Goal: Task Accomplishment & Management: Manage account settings

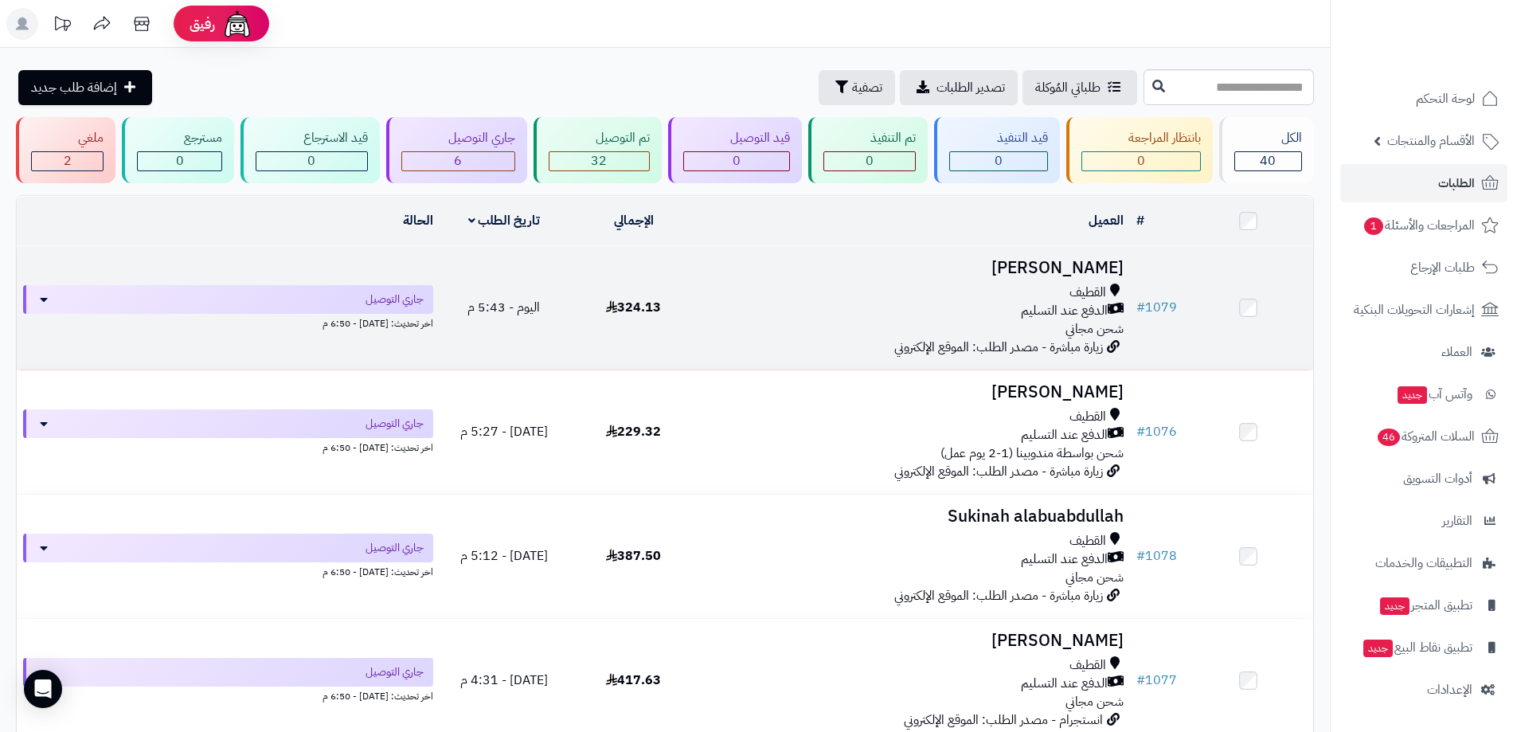
click at [1048, 302] on span "الدفع عند التسليم" at bounding box center [1064, 311] width 87 height 18
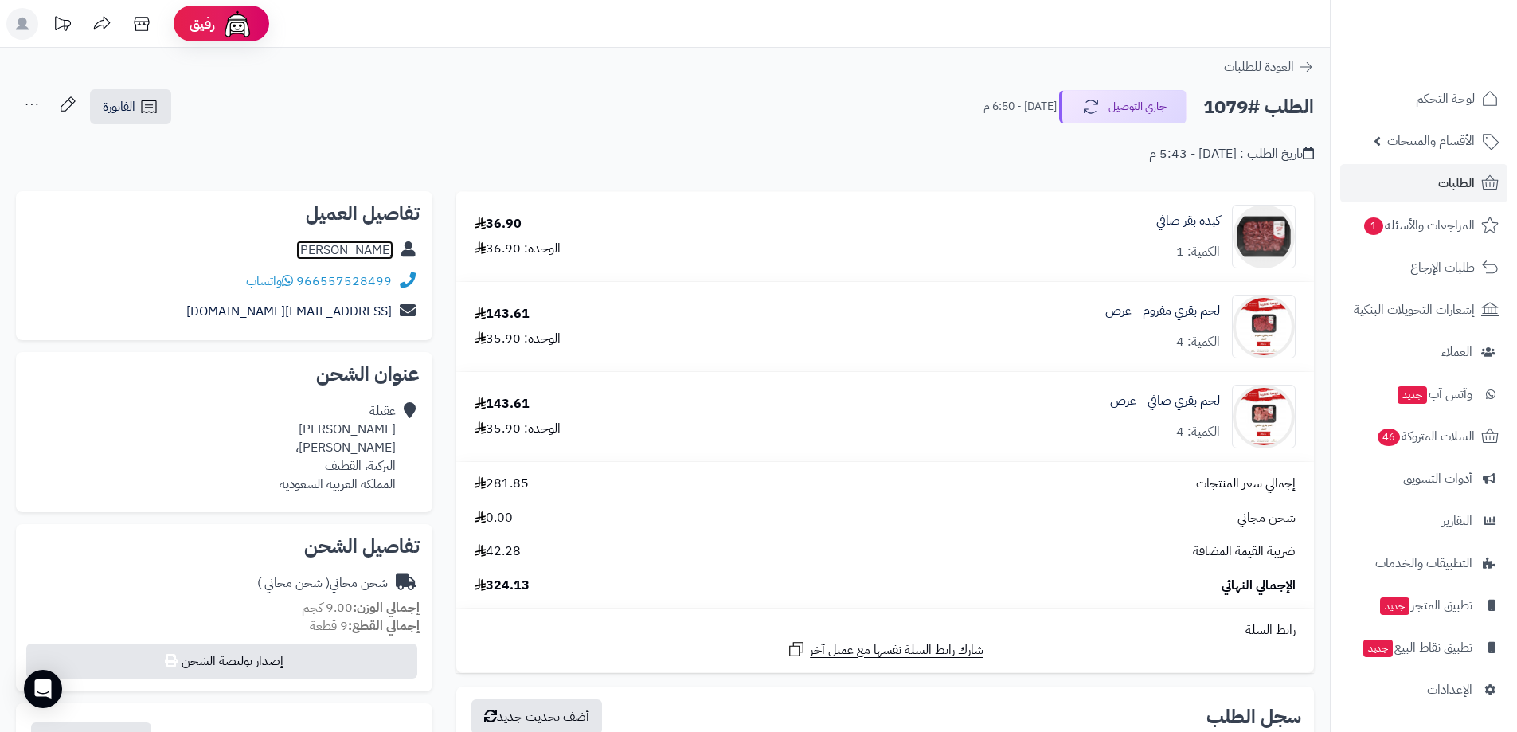
click at [369, 251] on link "عقيلة حسين" at bounding box center [344, 249] width 97 height 19
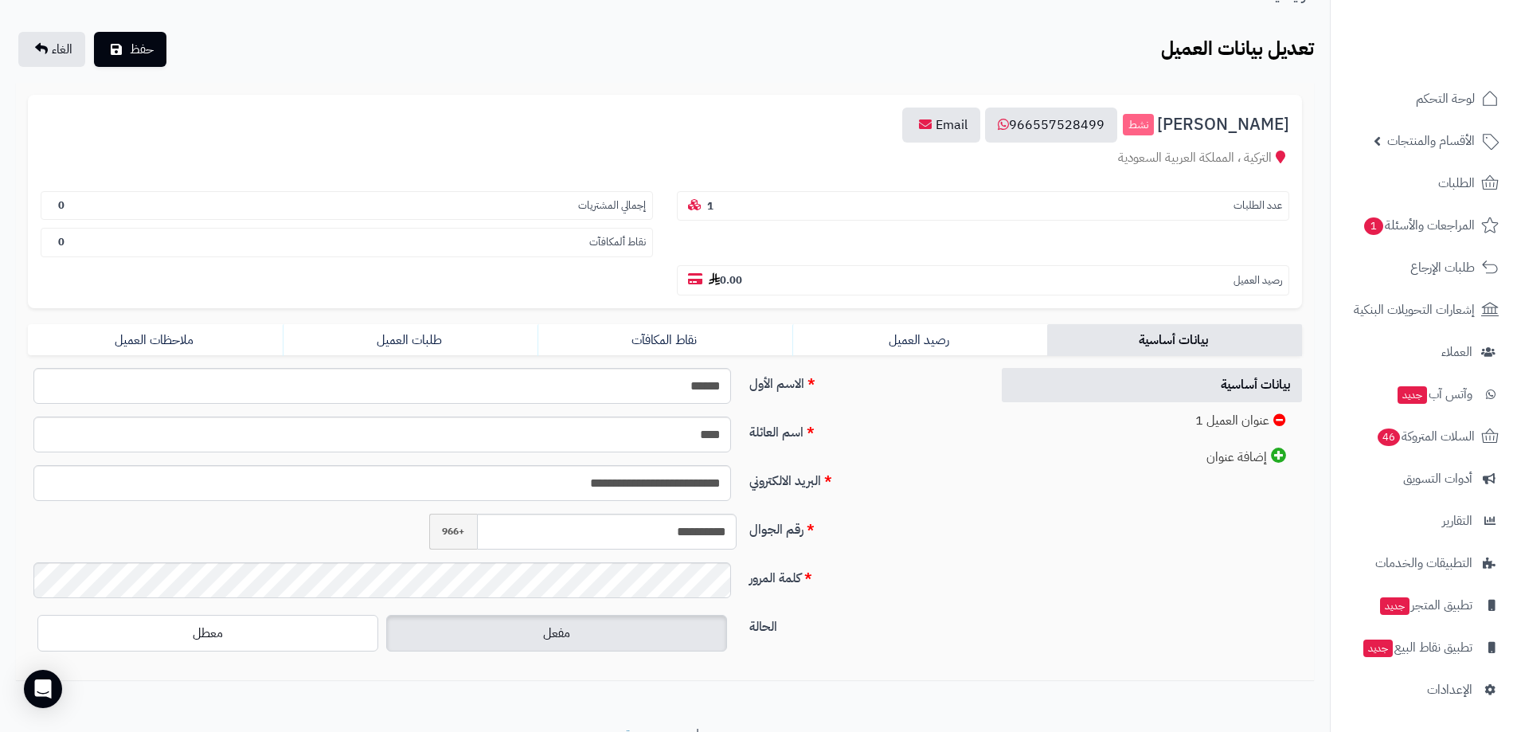
scroll to position [158, 0]
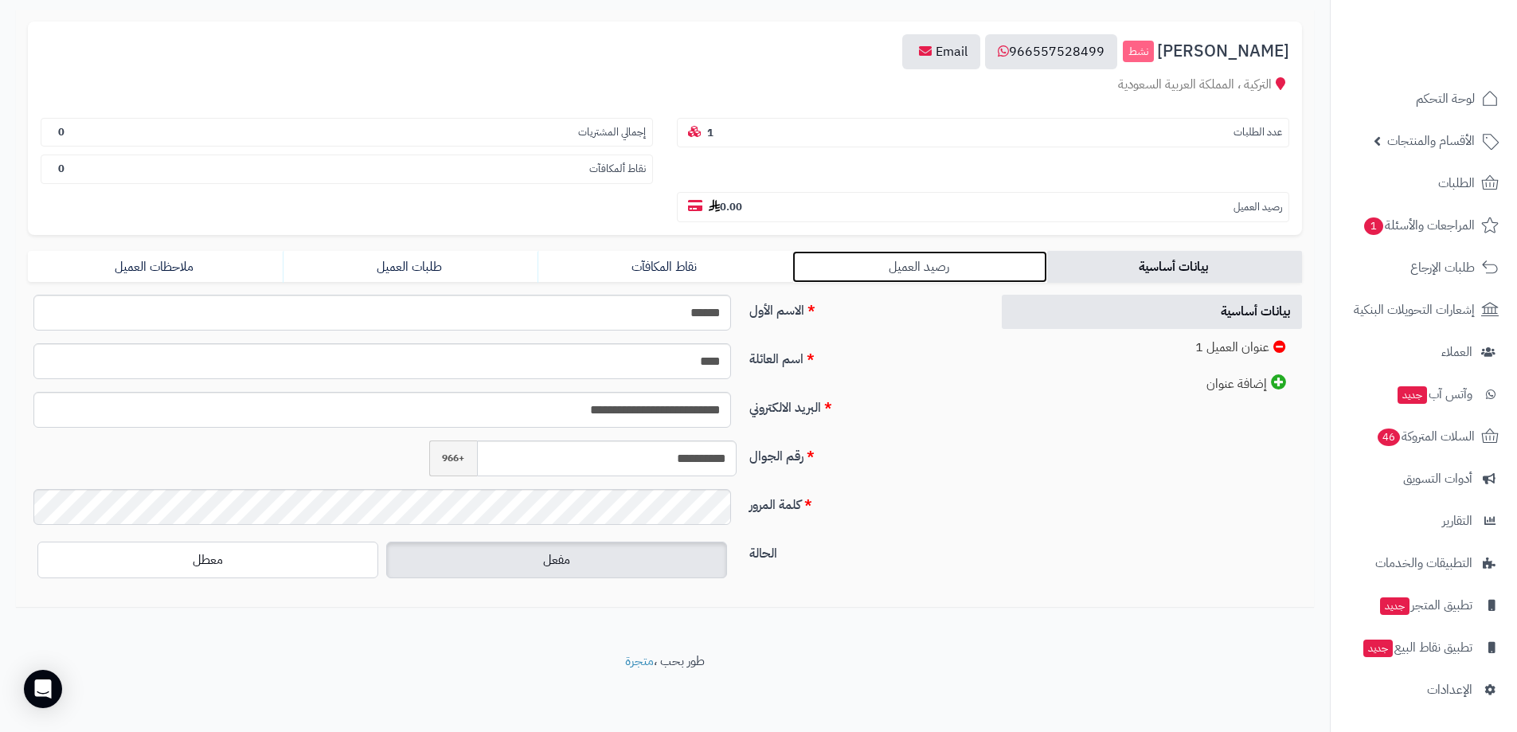
click at [938, 266] on link "رصيد العميل" at bounding box center [919, 267] width 255 height 32
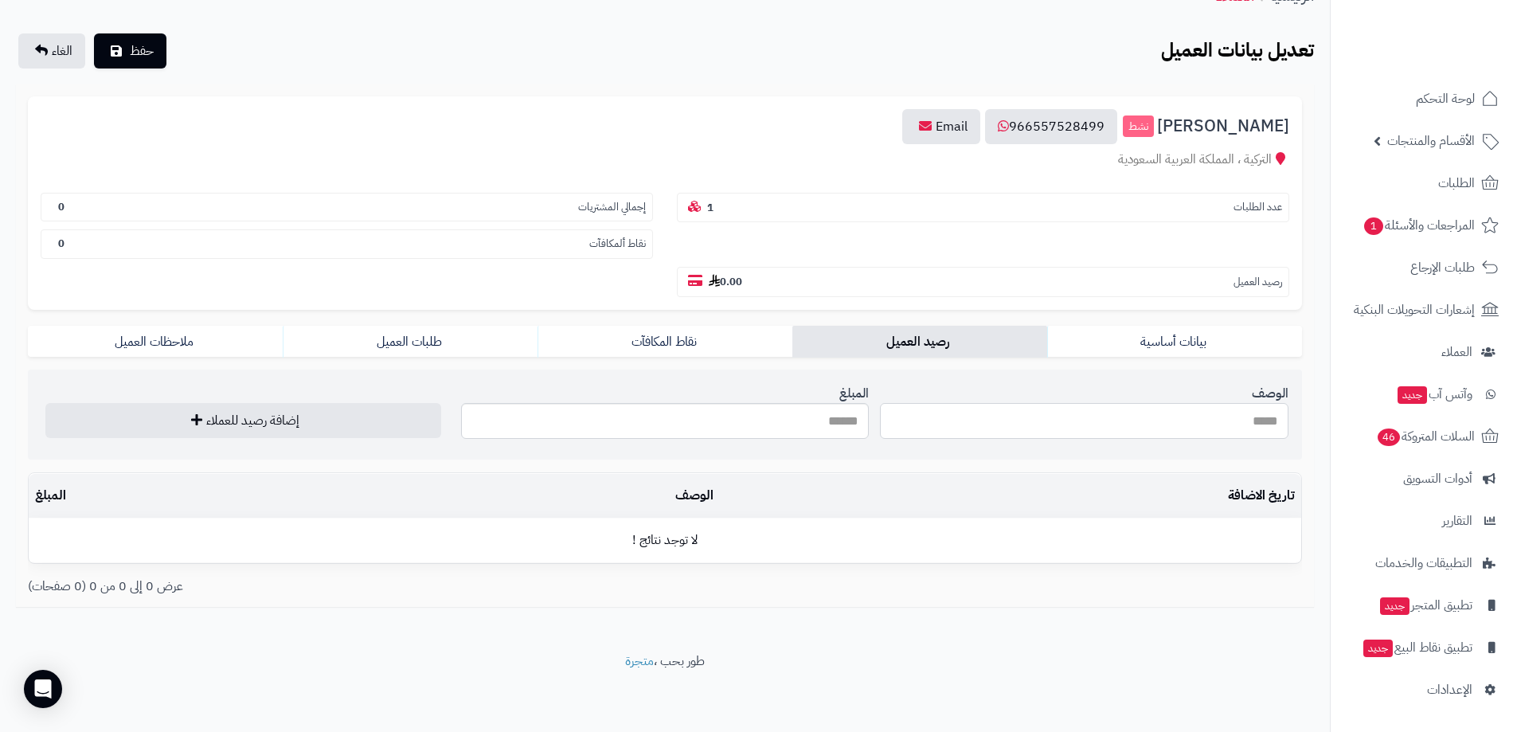
click at [1026, 423] on input "الوصف" at bounding box center [1084, 421] width 408 height 36
type input "*********"
click at [834, 422] on input "المبلغ" at bounding box center [665, 421] width 408 height 36
type input "*"
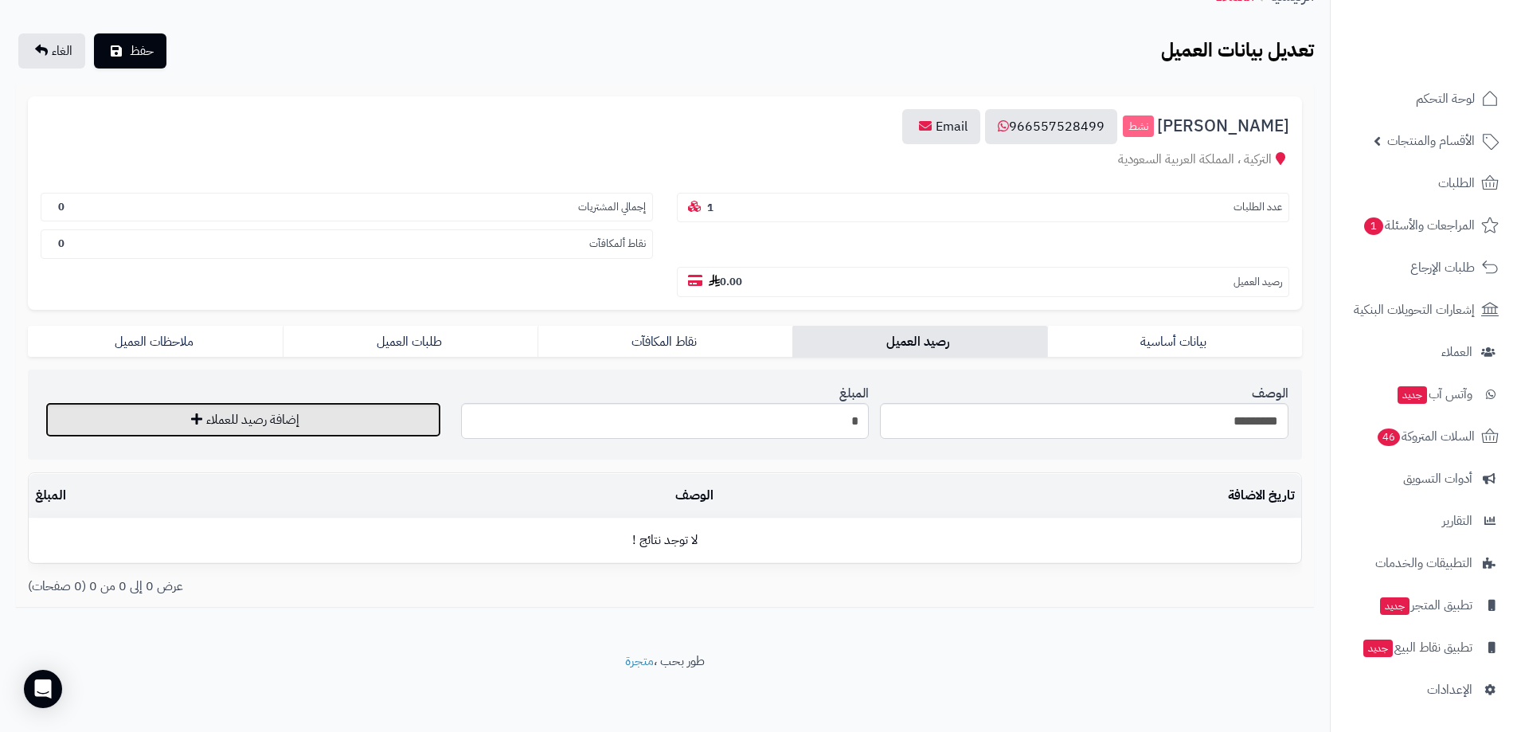
click at [283, 417] on button "إضافة رصيد للعملاء" at bounding box center [243, 419] width 396 height 35
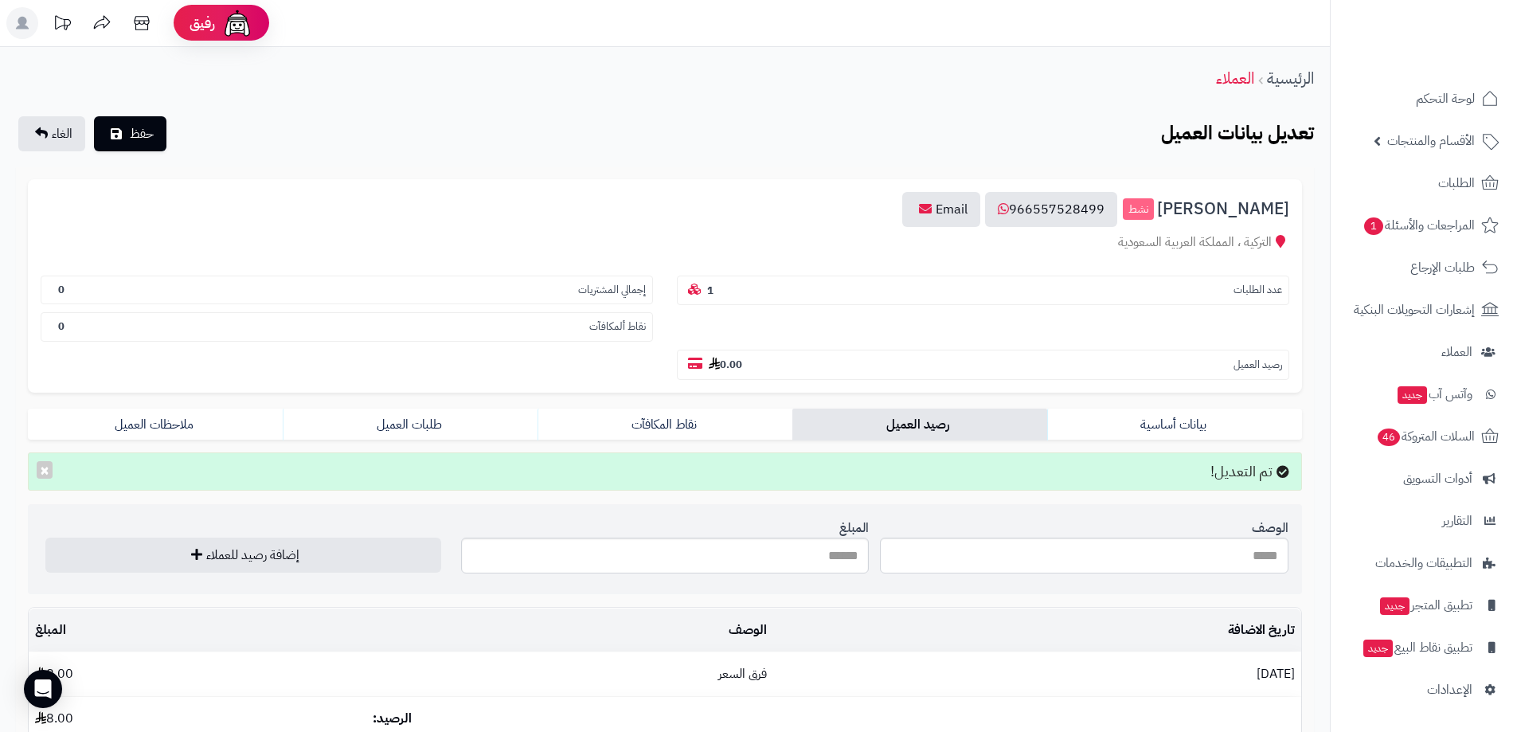
scroll to position [0, 0]
click at [1427, 182] on link "الطلبات" at bounding box center [1423, 183] width 167 height 38
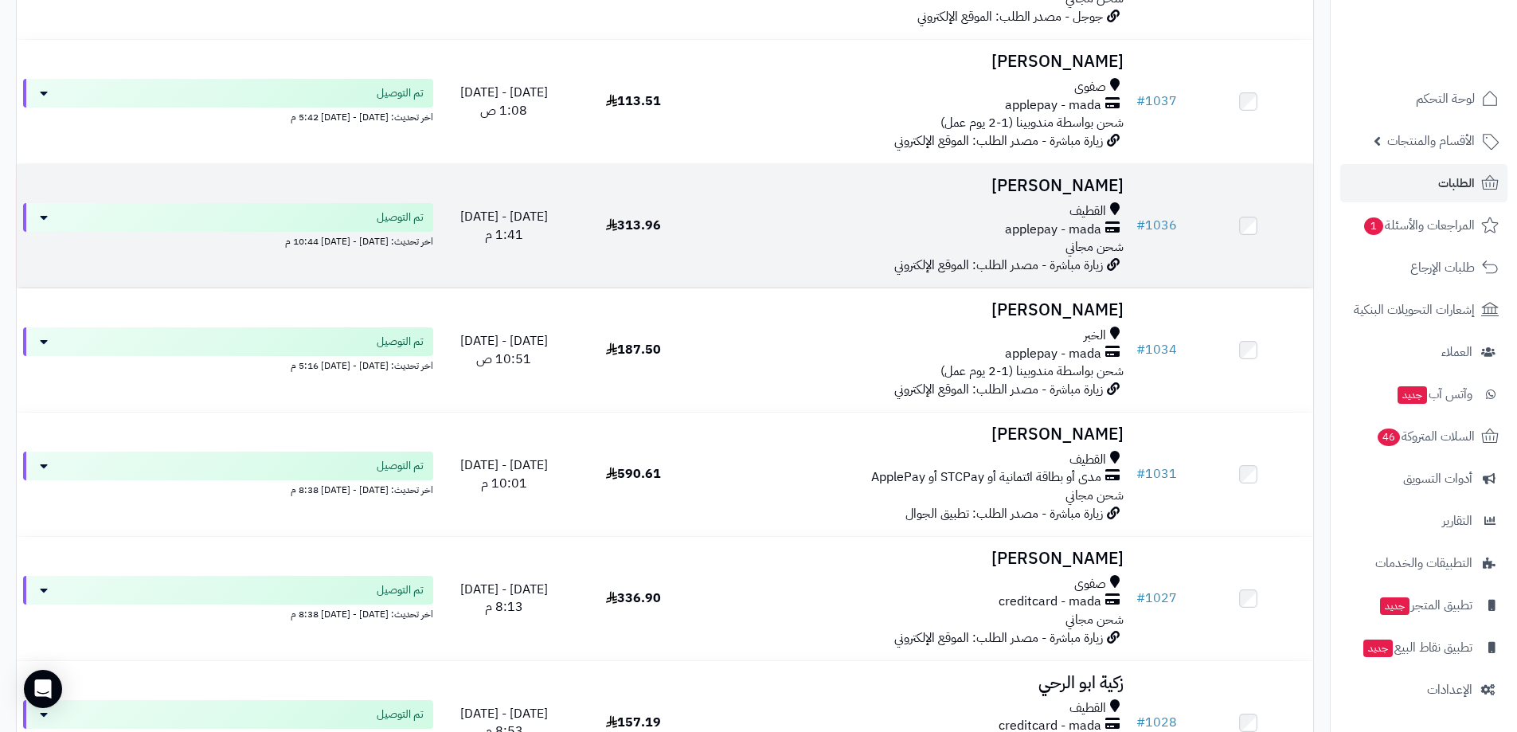
scroll to position [3264, 0]
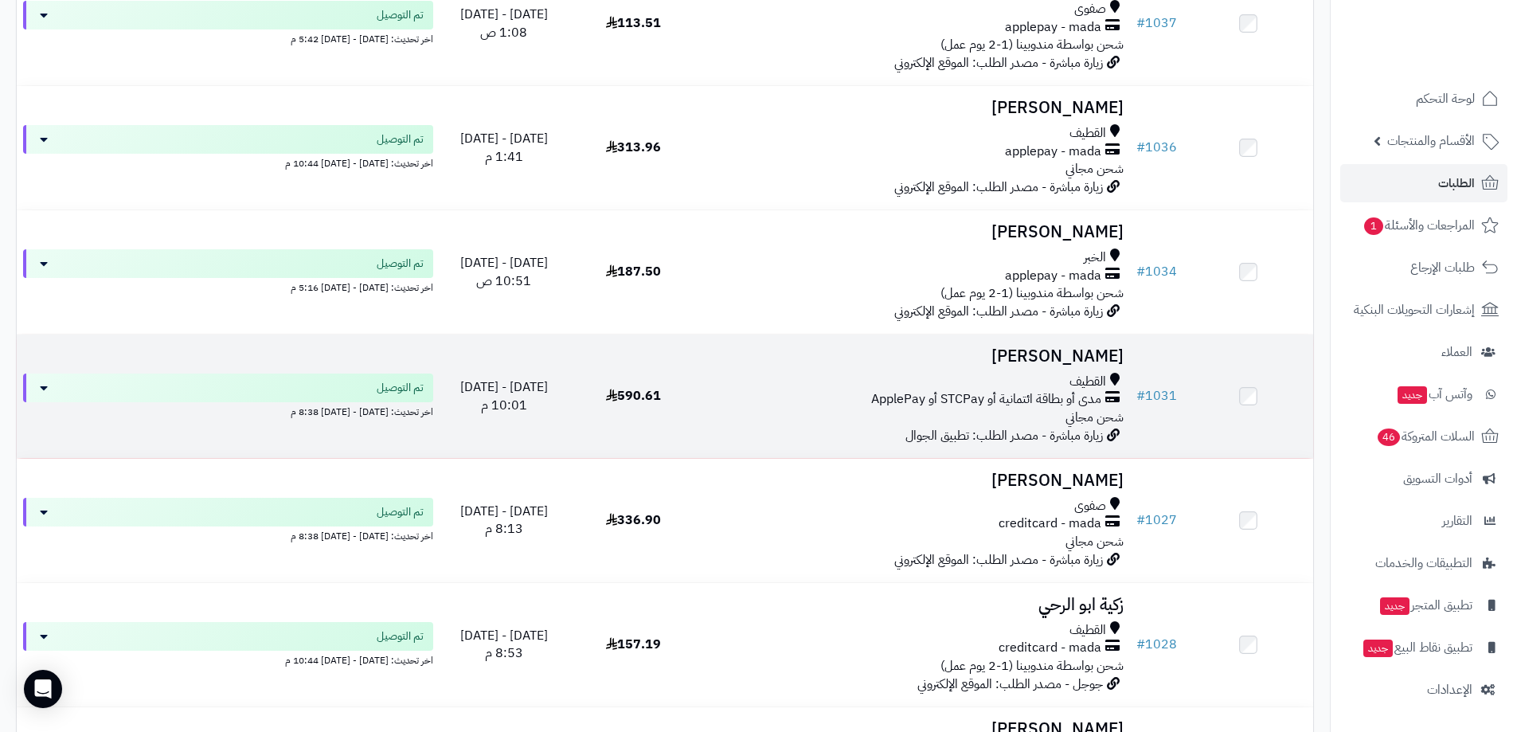
click at [827, 400] on div "مدى أو بطاقة ائتمانية أو STCPay أو ApplePay" at bounding box center [914, 399] width 419 height 18
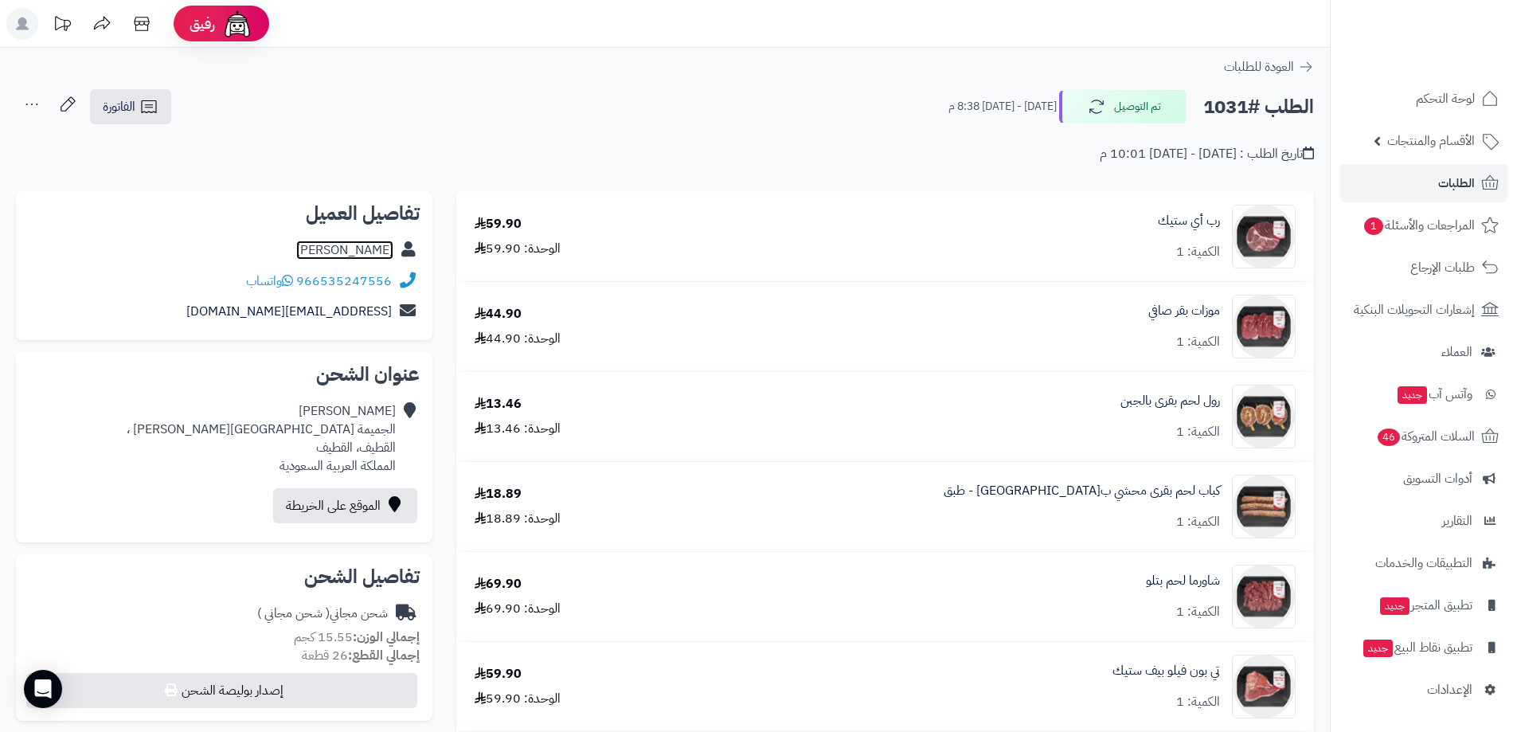
click at [377, 245] on link "حنان آدم" at bounding box center [344, 249] width 97 height 19
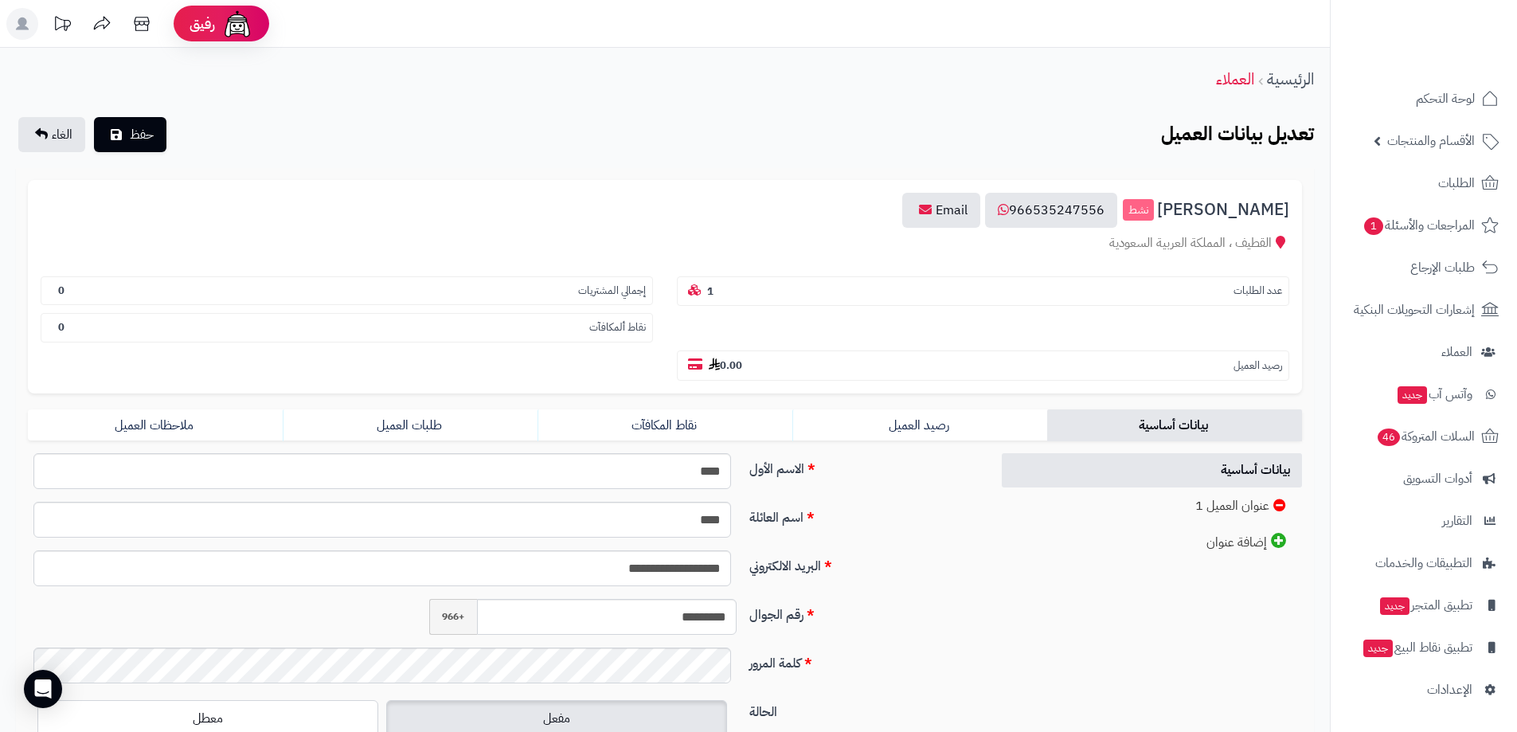
scroll to position [158, 0]
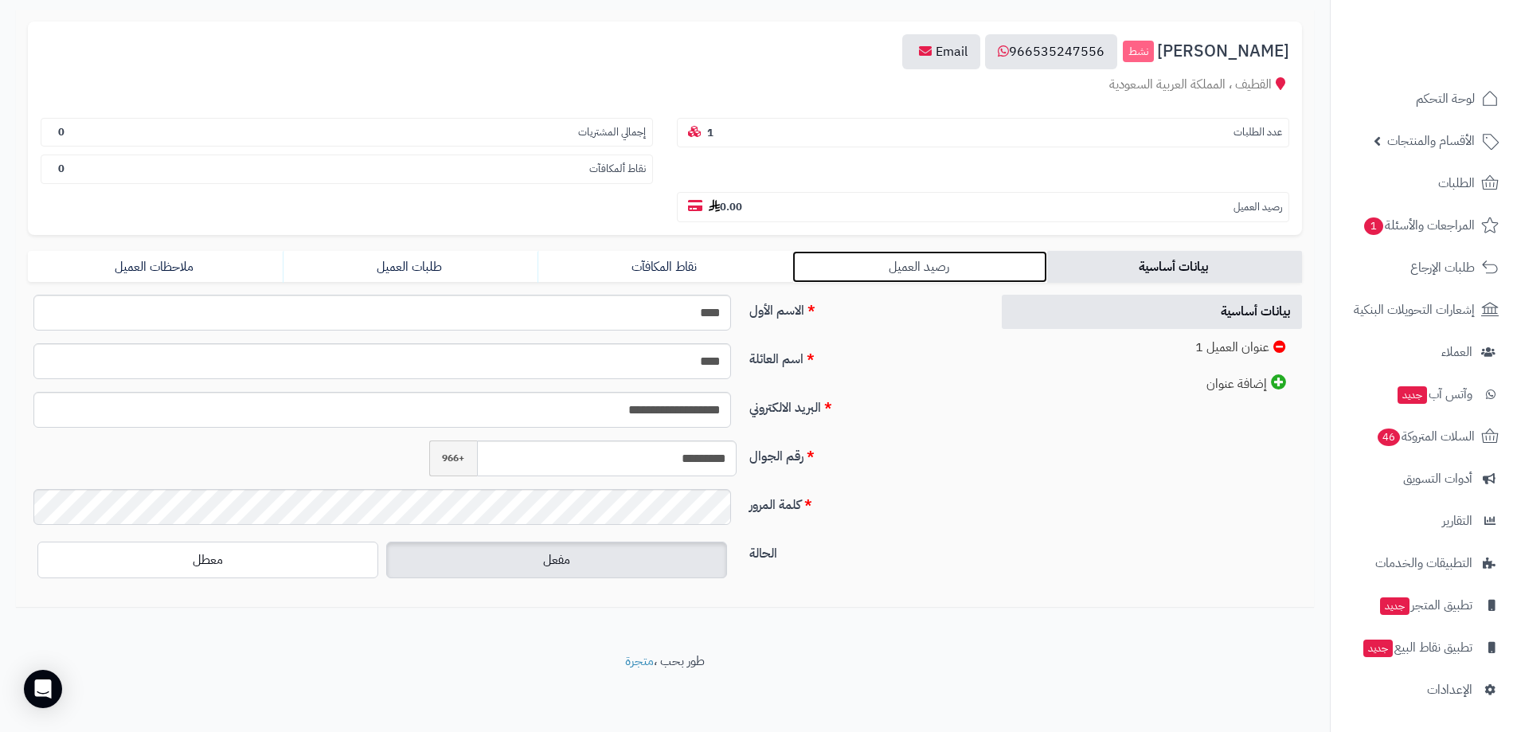
click at [966, 267] on link "رصيد العميل" at bounding box center [919, 267] width 255 height 32
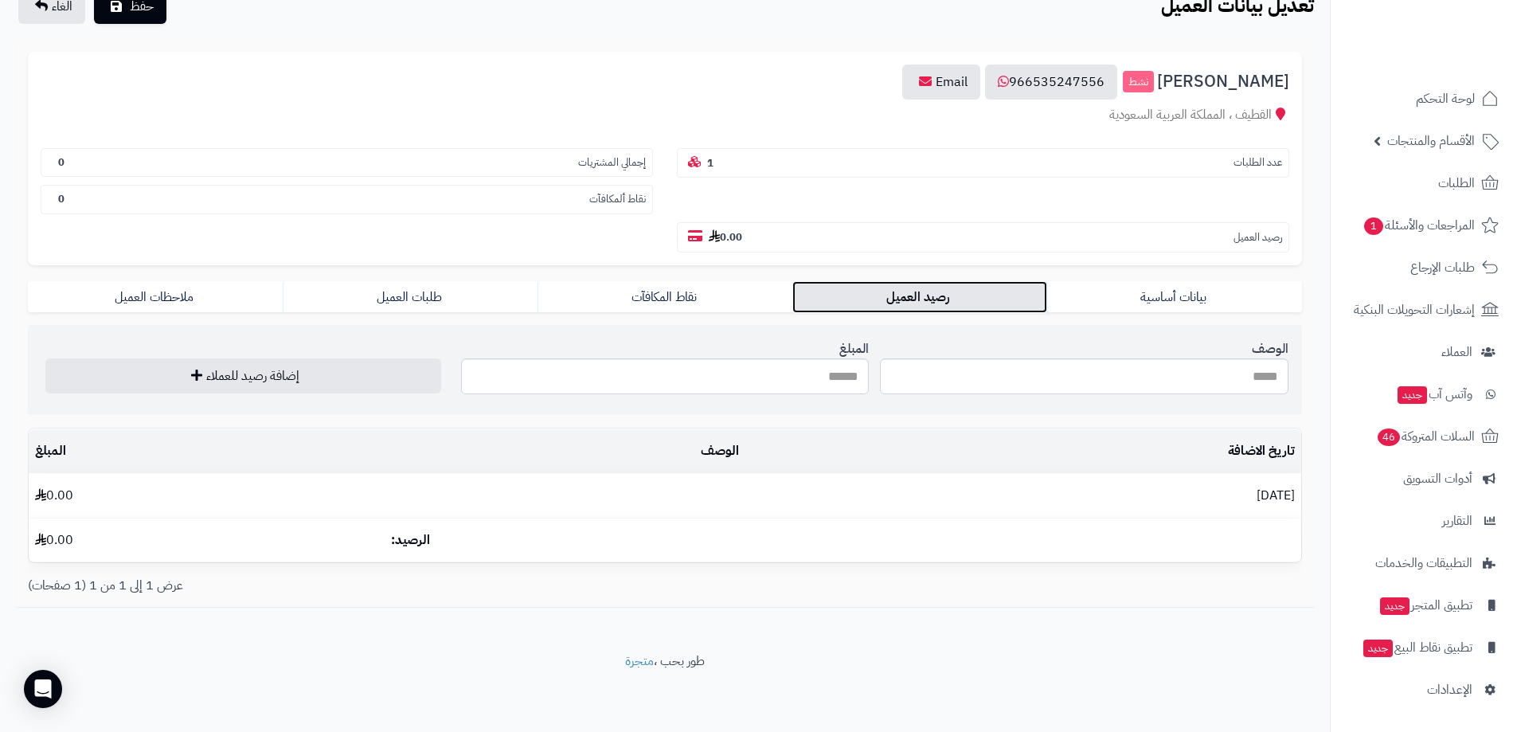
scroll to position [128, 0]
click at [1068, 371] on input "الوصف" at bounding box center [1084, 376] width 408 height 36
type input "*"
type input "**********"
click at [838, 376] on input "المبلغ" at bounding box center [665, 376] width 408 height 36
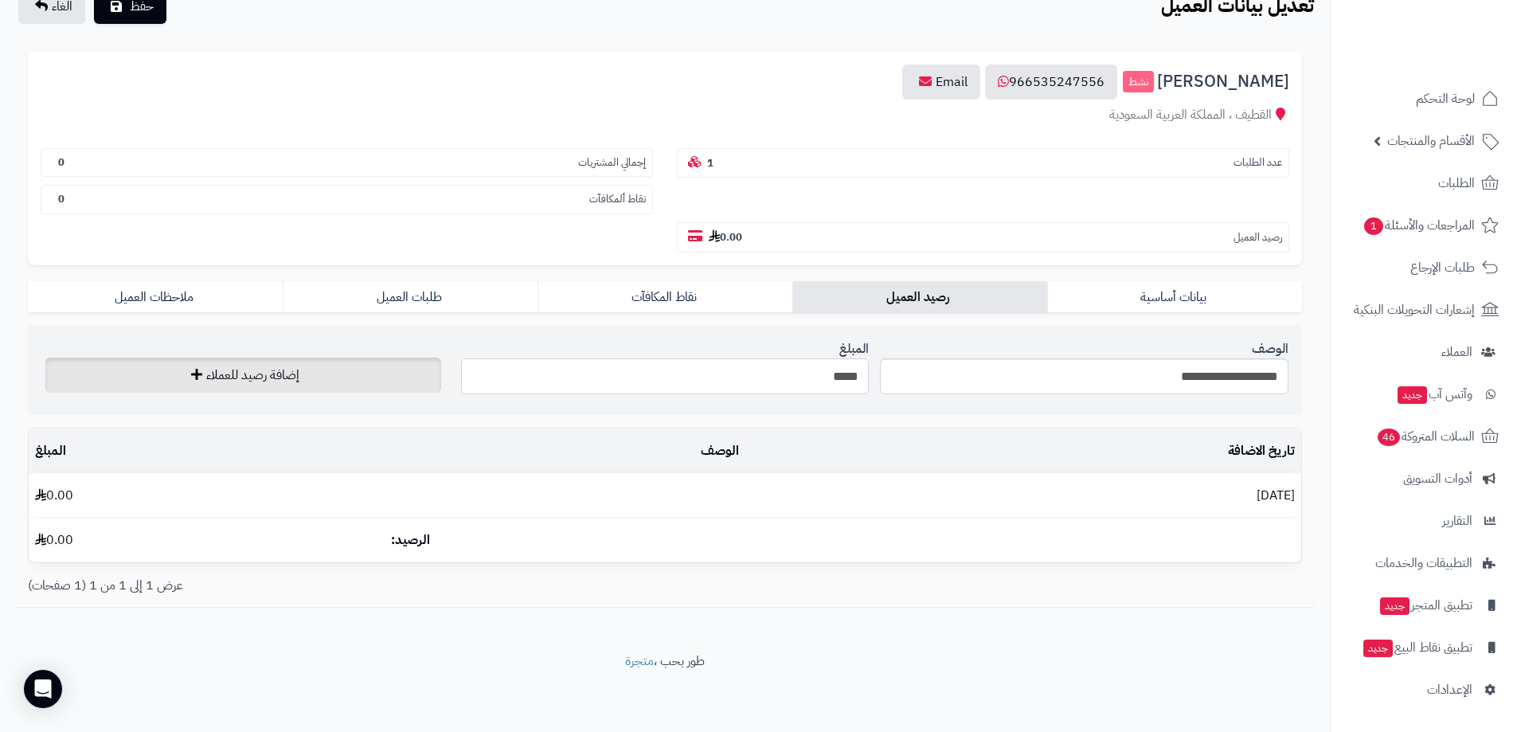
type input "*****"
click at [340, 379] on button "إضافة رصيد للعملاء" at bounding box center [243, 374] width 396 height 35
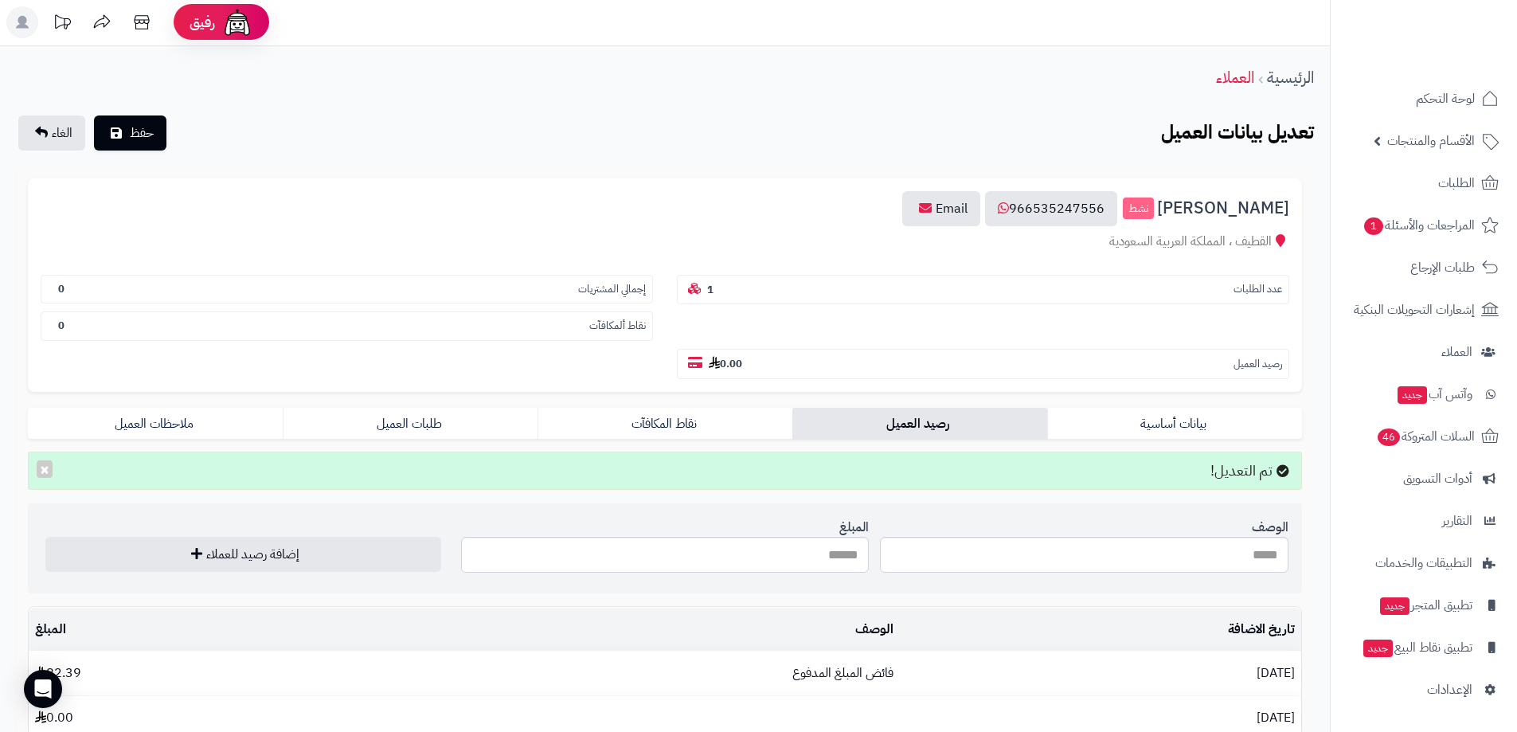
scroll to position [0, 0]
click at [1440, 188] on span "الطلبات" at bounding box center [1456, 183] width 37 height 22
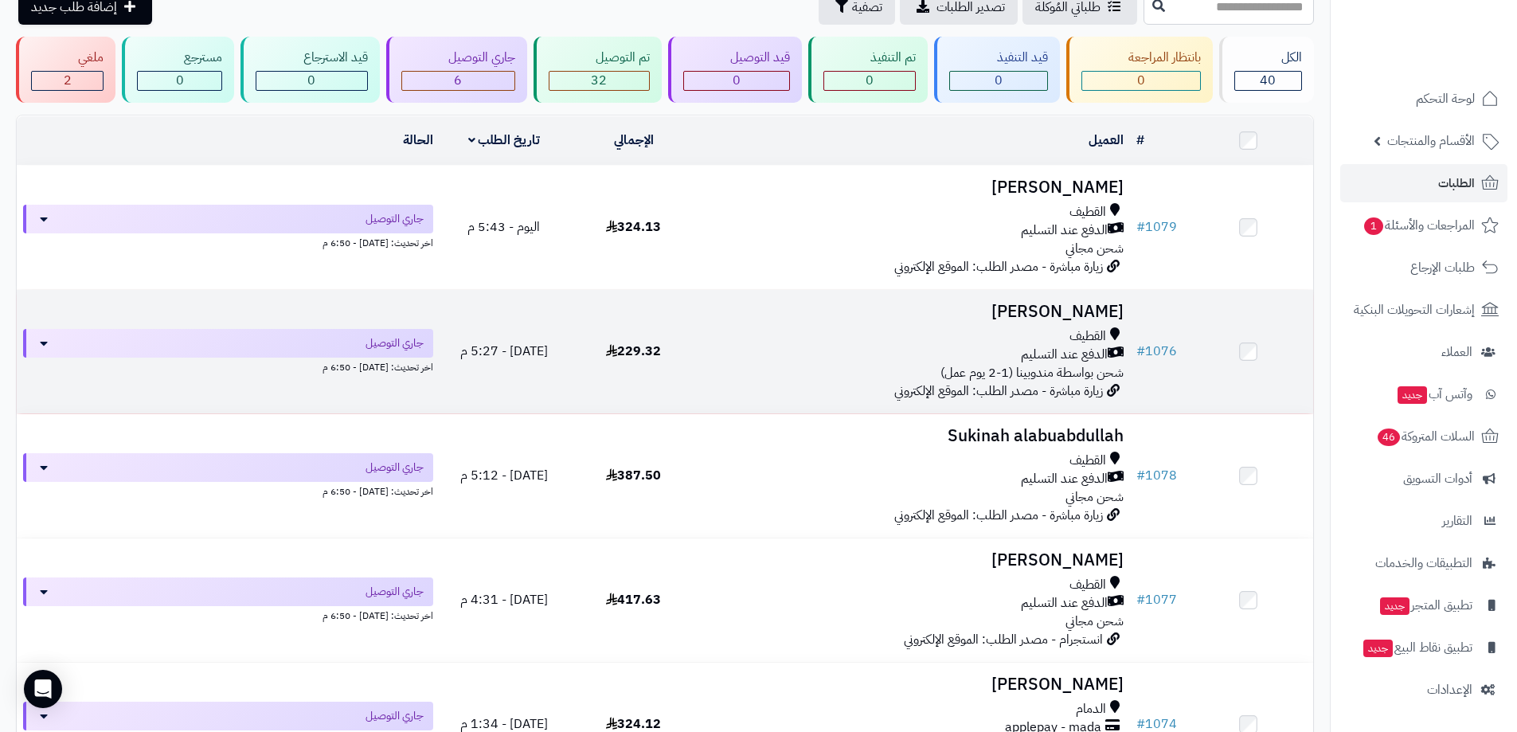
scroll to position [80, 0]
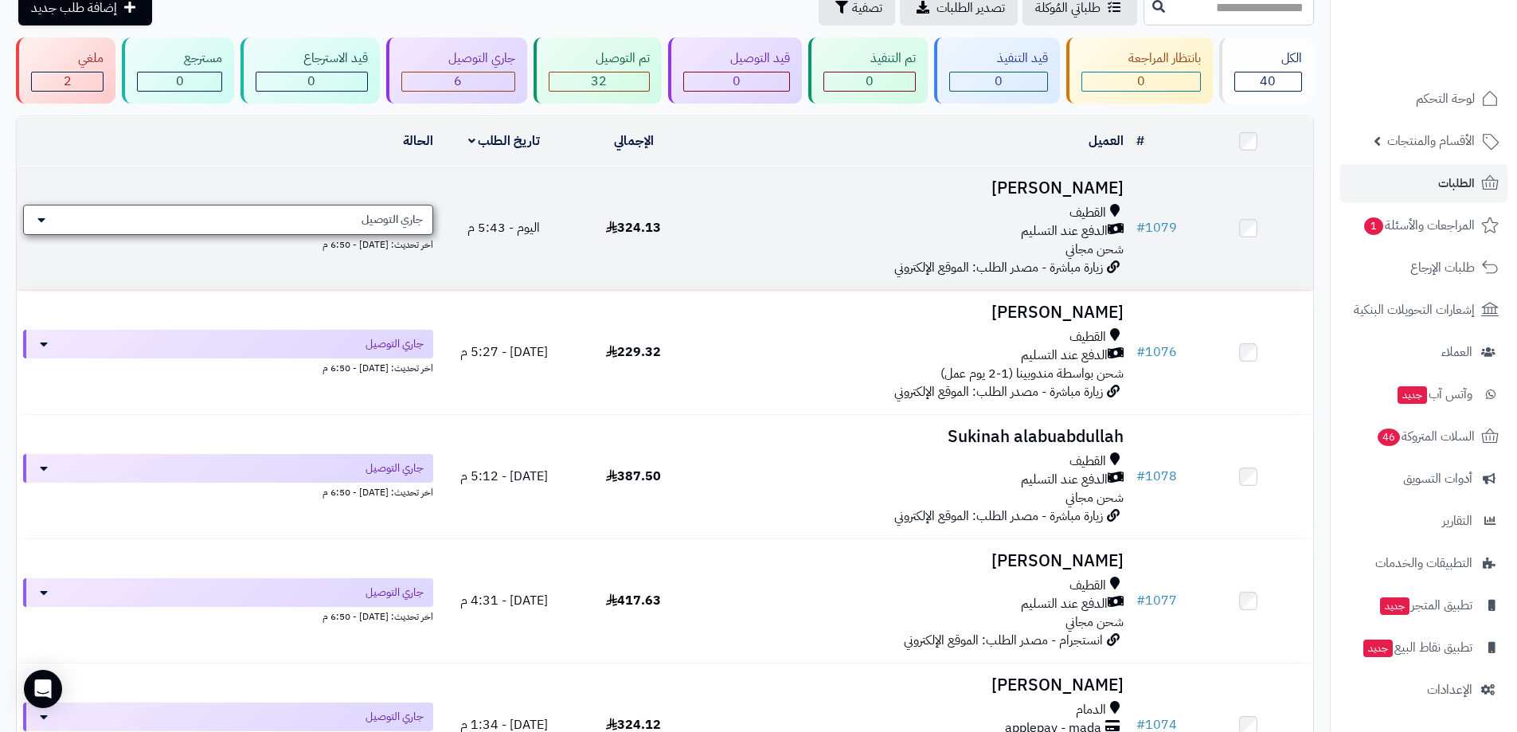
click at [273, 216] on div "جاري التوصيل" at bounding box center [228, 220] width 410 height 30
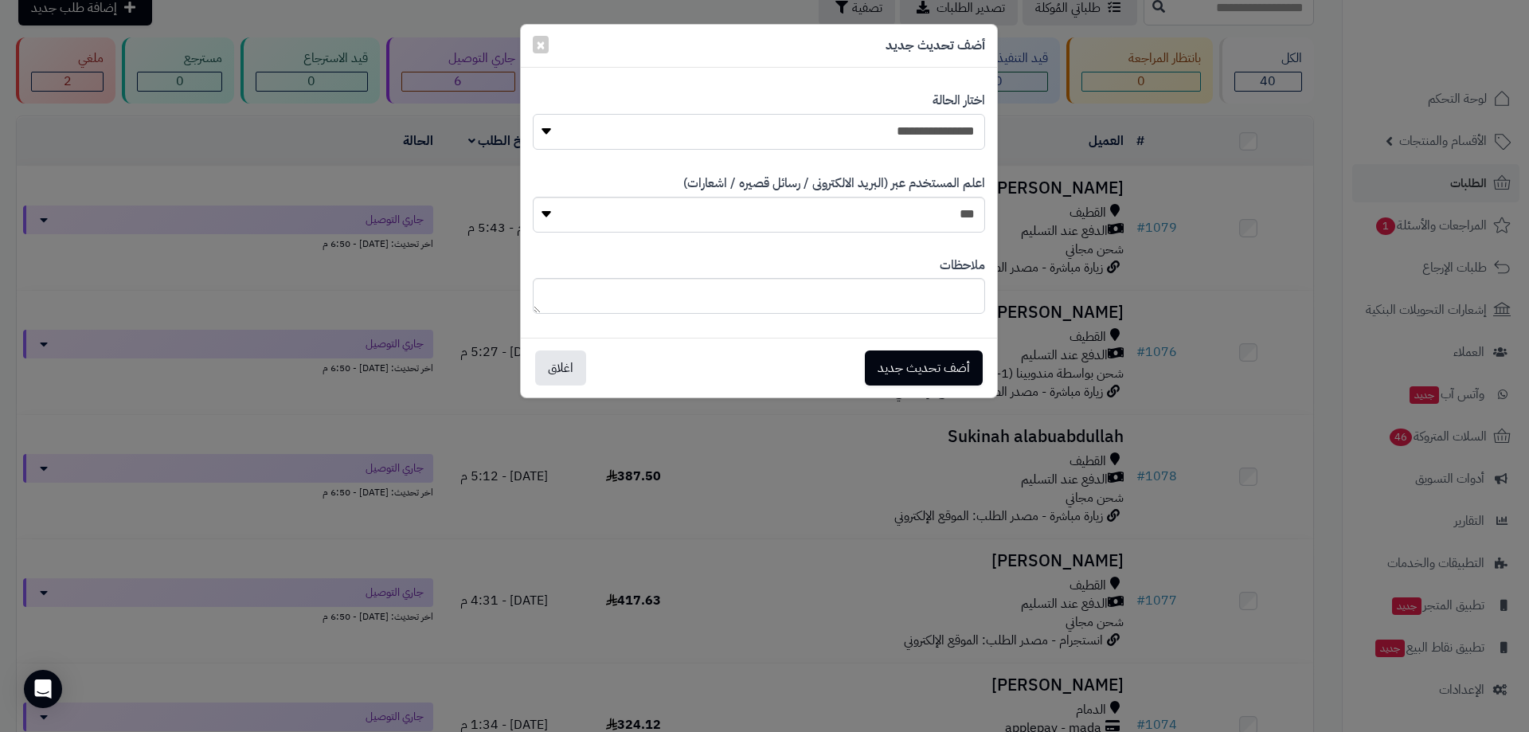
click at [814, 129] on select "**********" at bounding box center [759, 132] width 452 height 36
select select "**"
click at [533, 114] on select "**********" at bounding box center [759, 132] width 452 height 36
click at [945, 211] on select "*** **" at bounding box center [759, 215] width 452 height 36
select select "*"
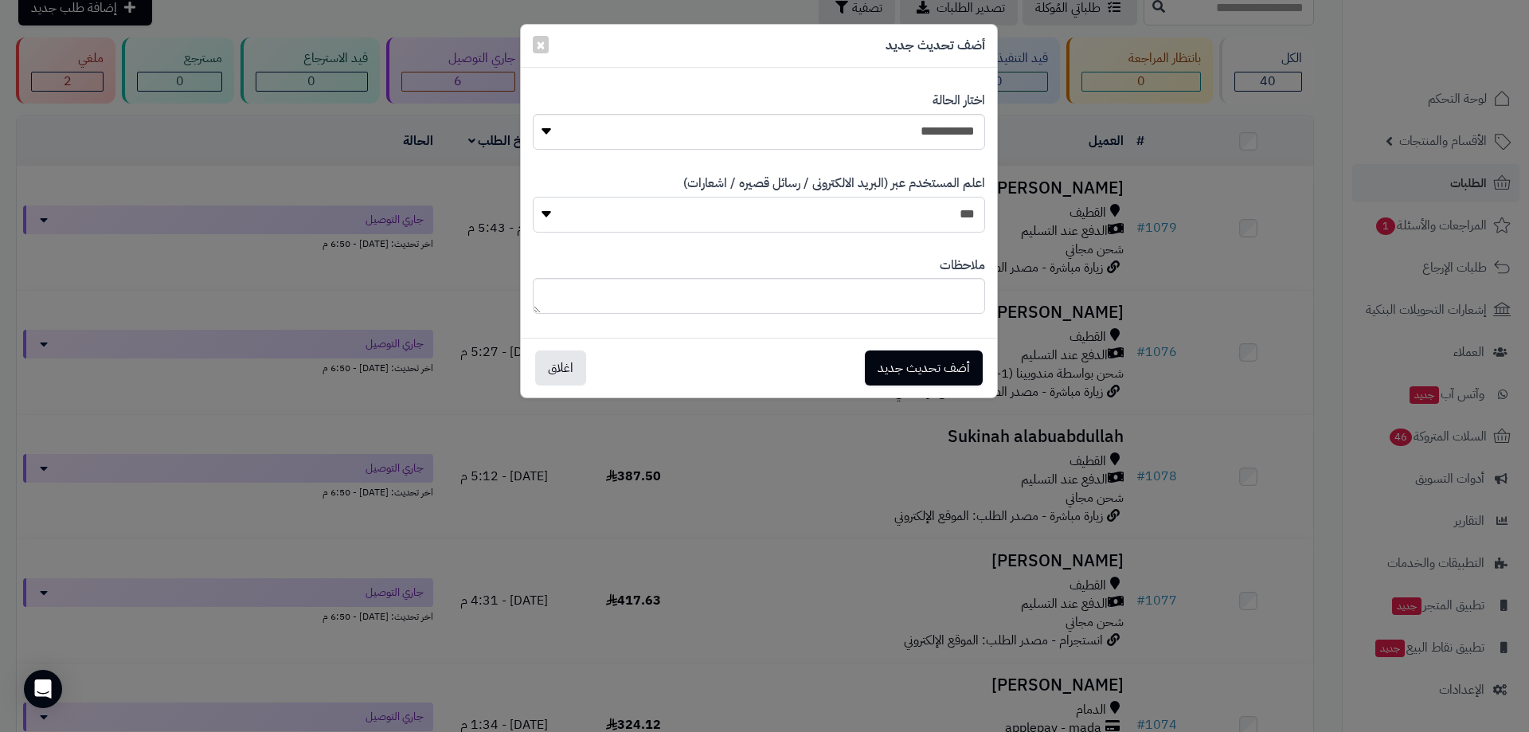
click at [533, 197] on select "*** **" at bounding box center [759, 215] width 452 height 36
click at [922, 353] on button "أضف تحديث جديد" at bounding box center [924, 366] width 118 height 35
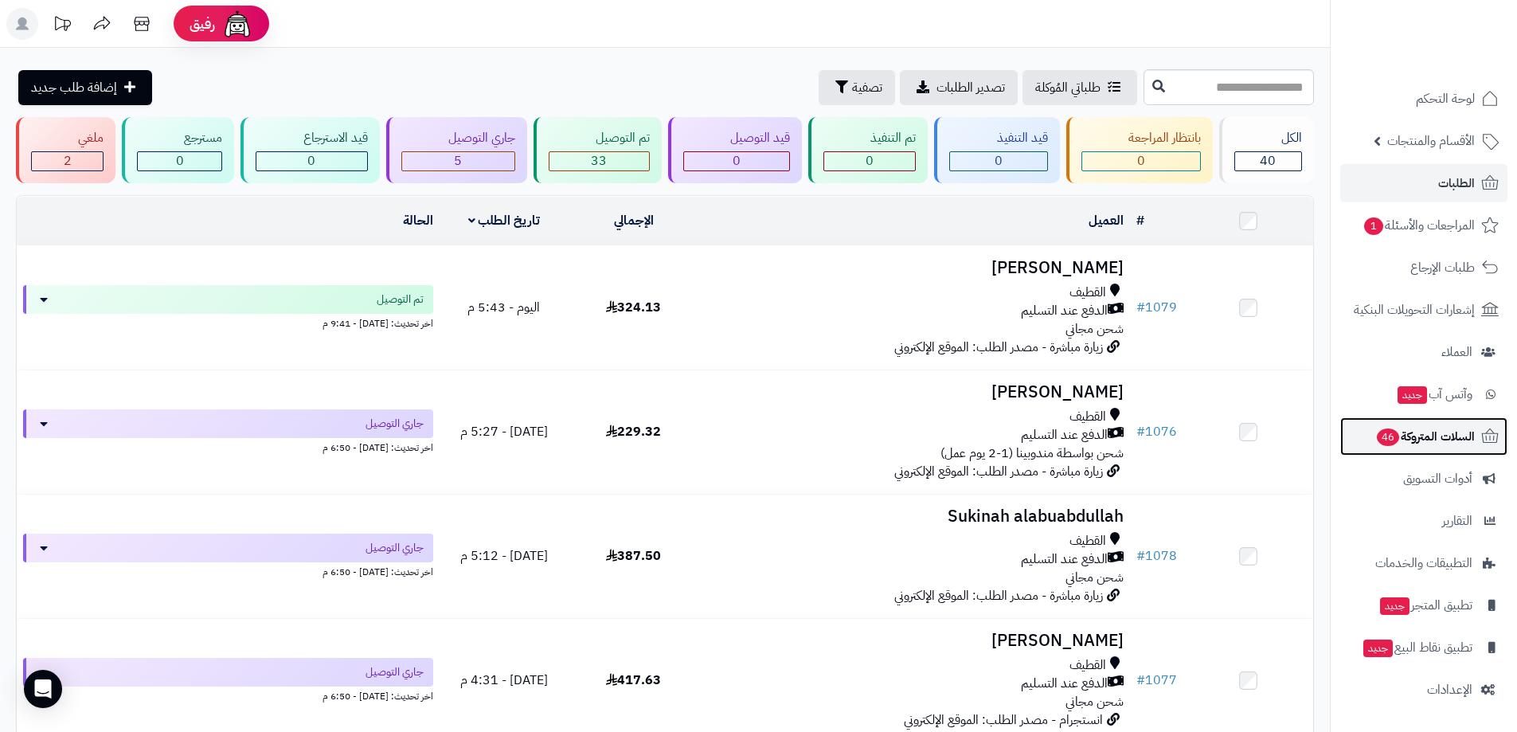
click at [1437, 442] on span "السلات المتروكة 46" at bounding box center [1425, 436] width 100 height 22
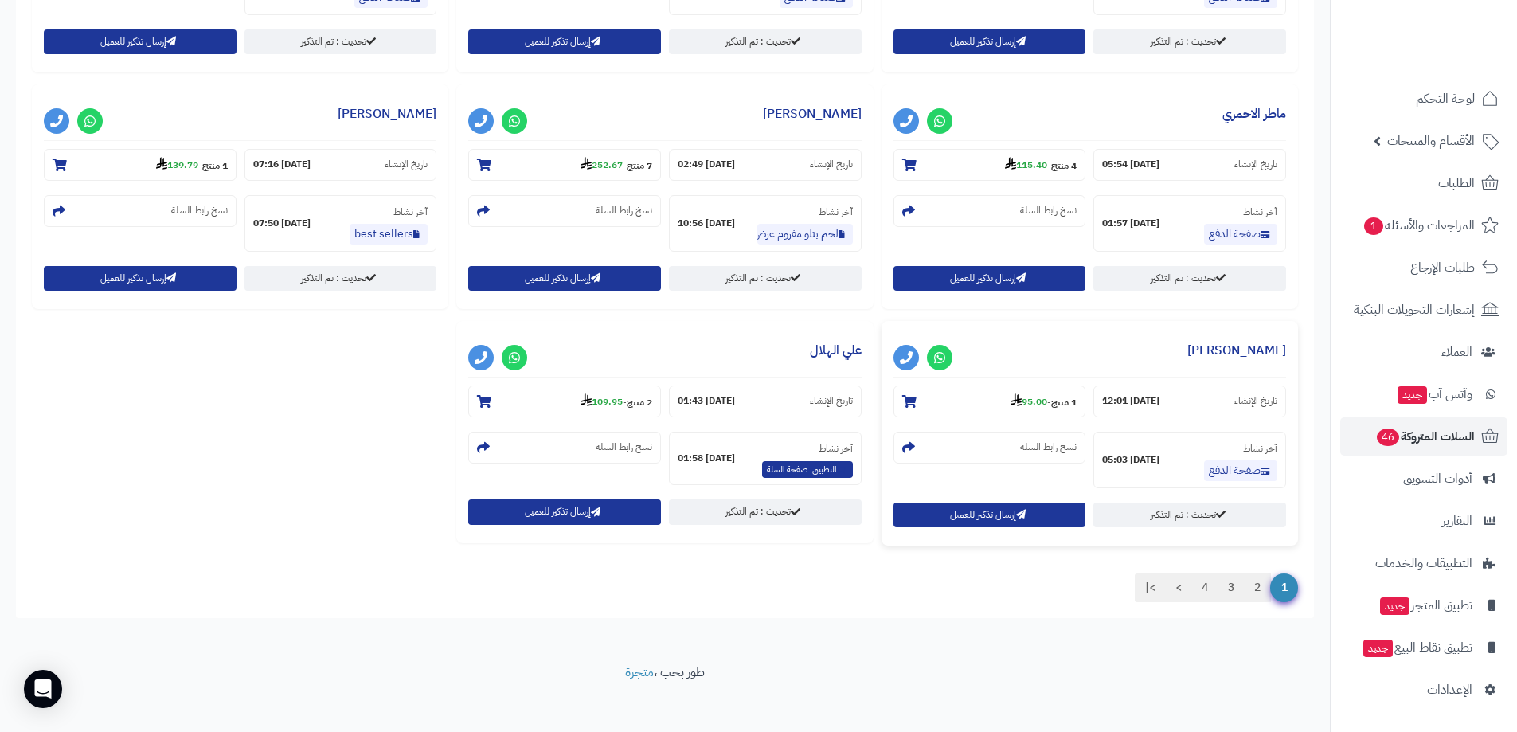
scroll to position [1544, 0]
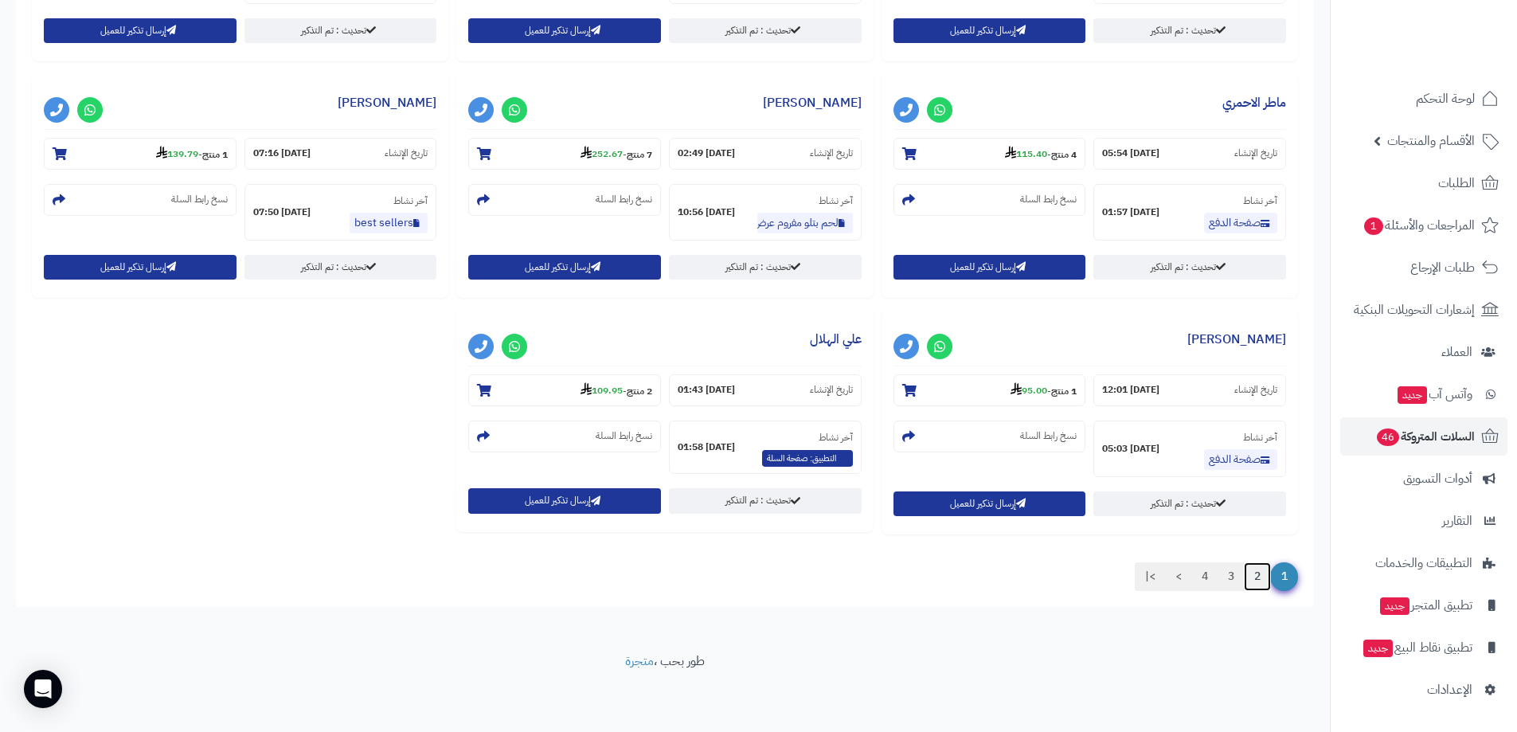
click at [1253, 574] on link "2" at bounding box center [1257, 576] width 27 height 29
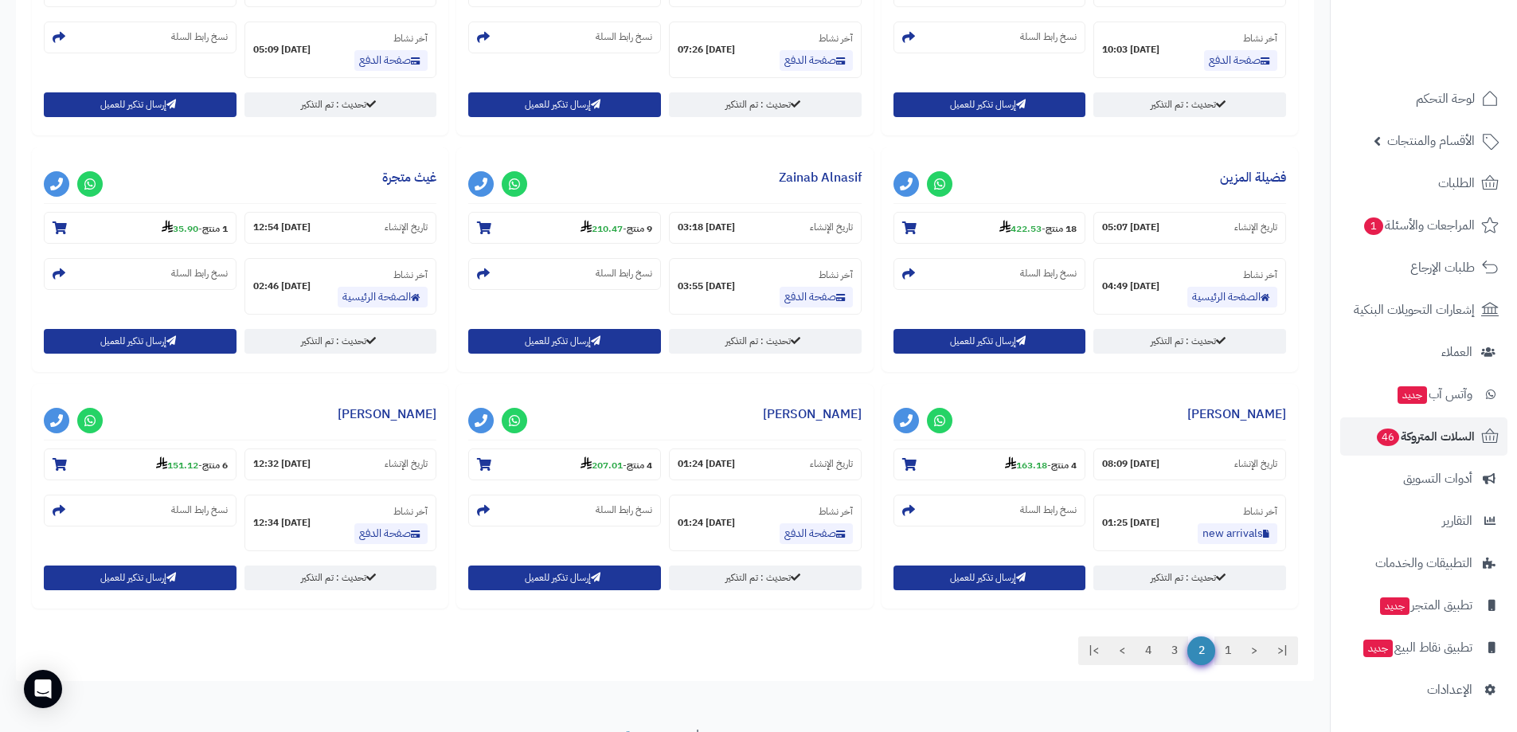
scroll to position [1310, 0]
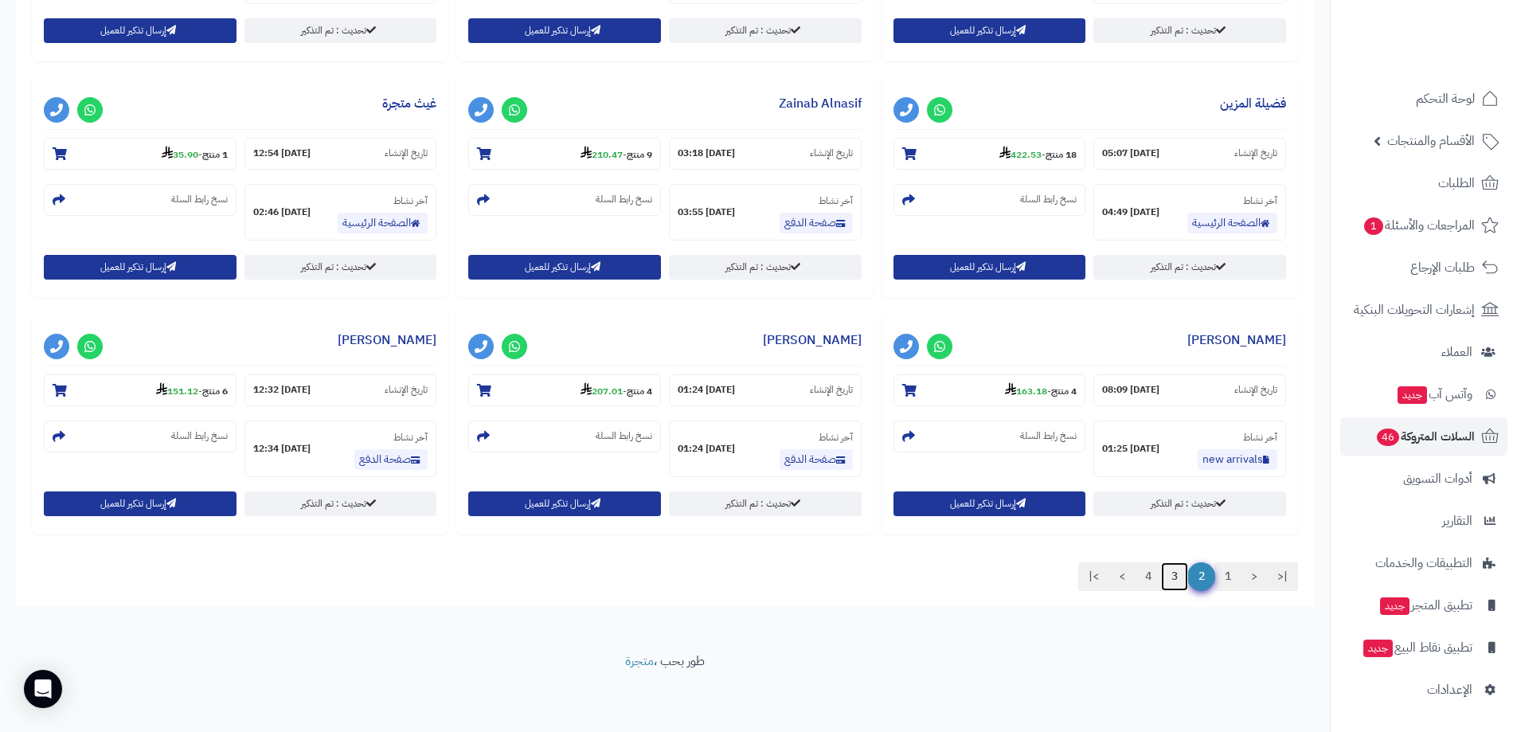
click at [1173, 579] on link "3" at bounding box center [1174, 576] width 27 height 29
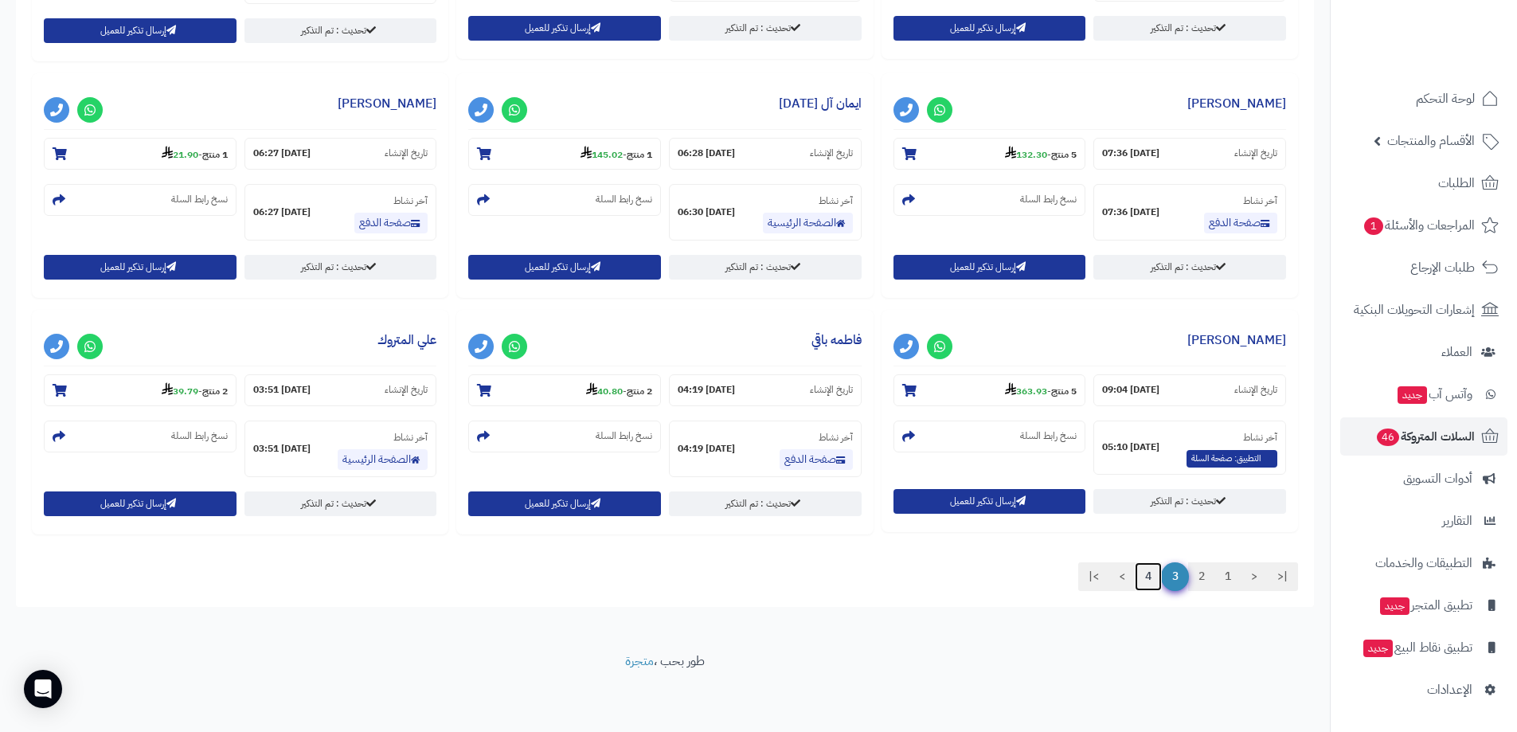
click at [1146, 577] on link "4" at bounding box center [1147, 576] width 27 height 29
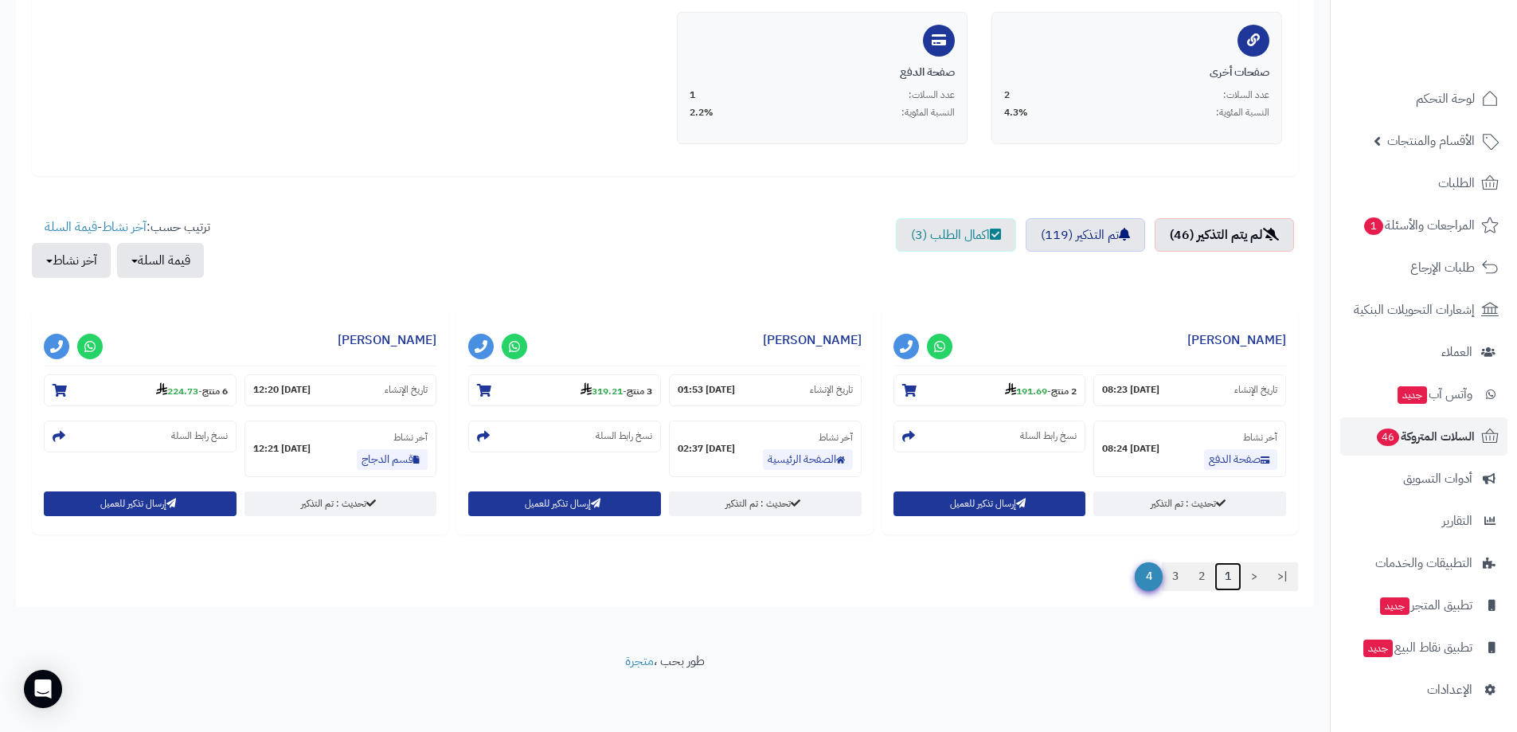
click at [1235, 574] on link "1" at bounding box center [1227, 576] width 27 height 29
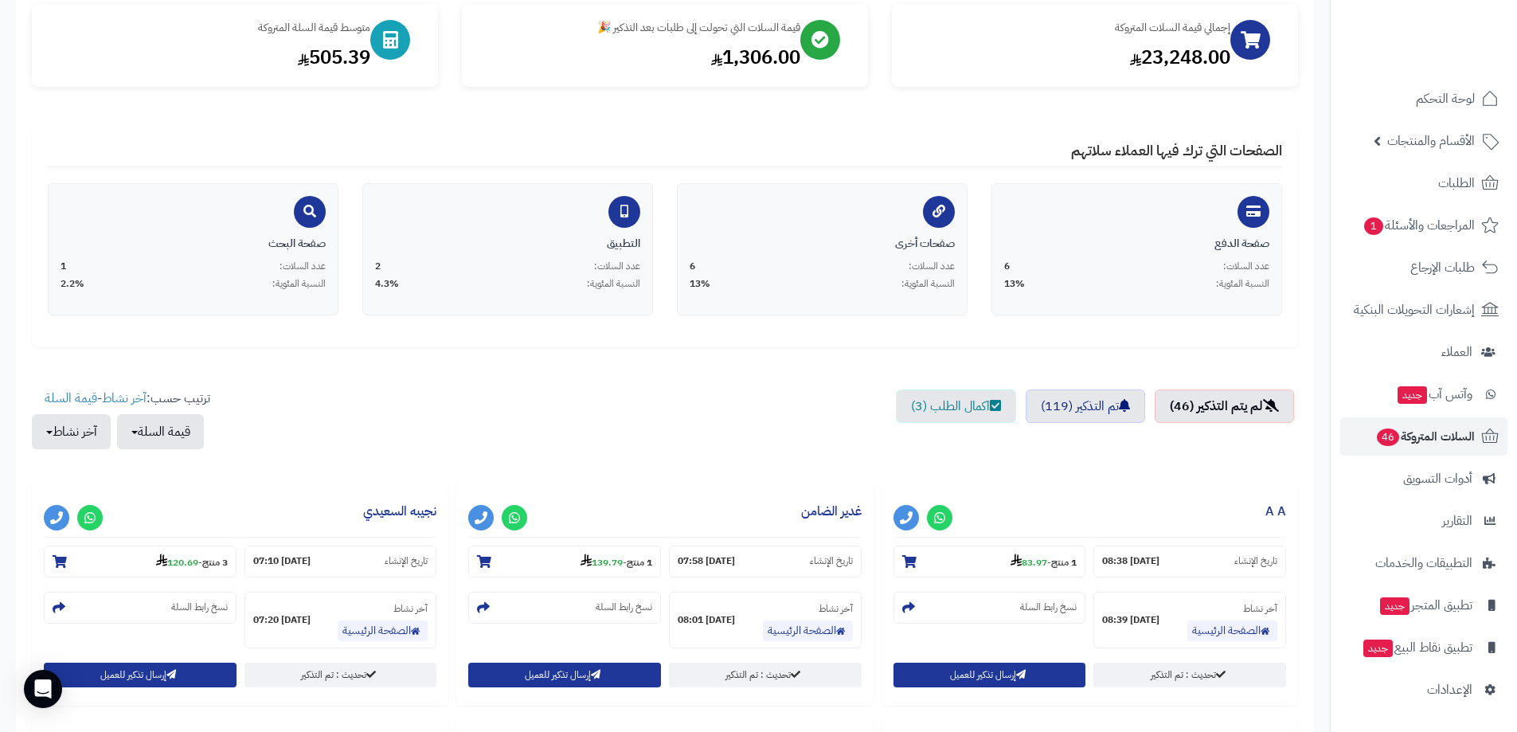
scroll to position [0, 0]
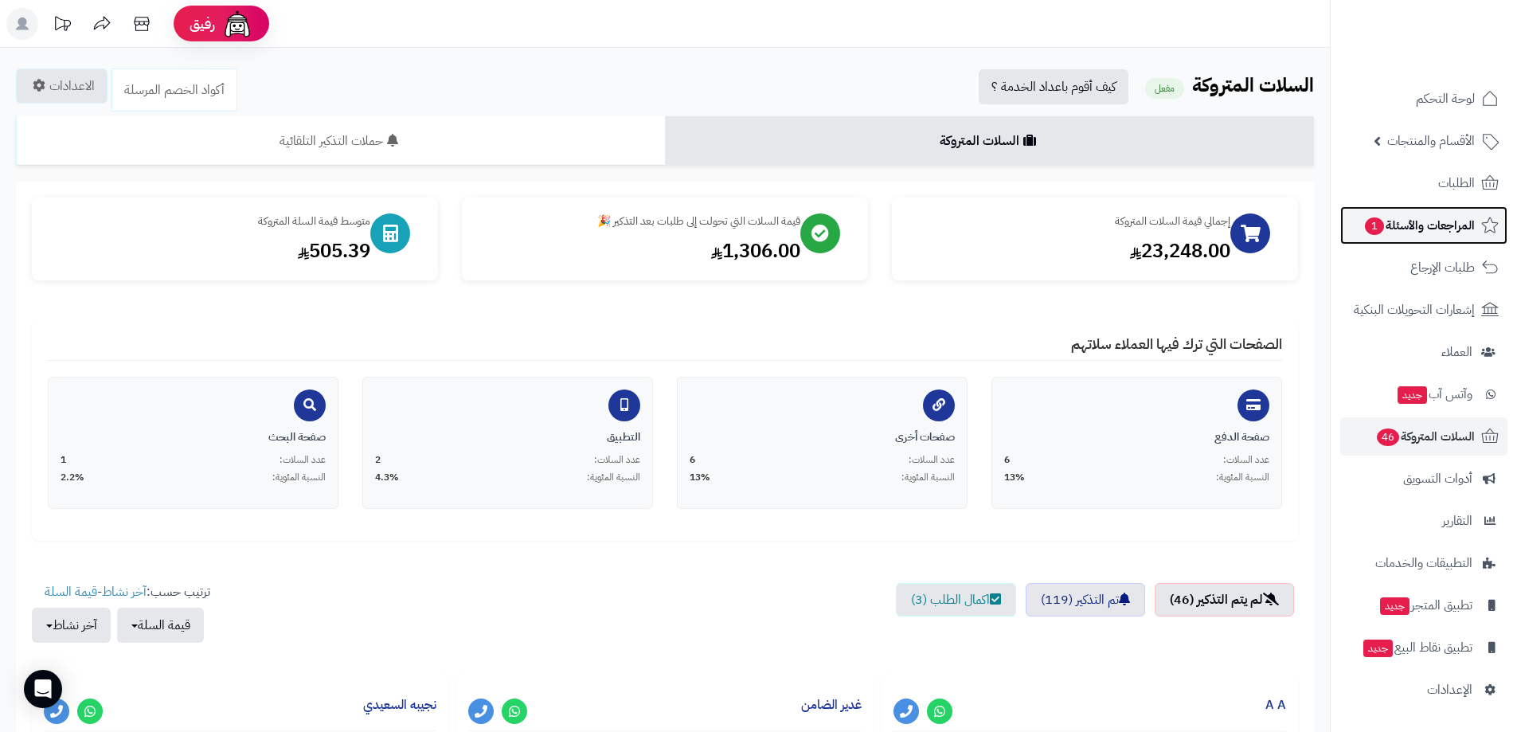
click at [1443, 222] on span "المراجعات والأسئلة 1" at bounding box center [1418, 225] width 111 height 22
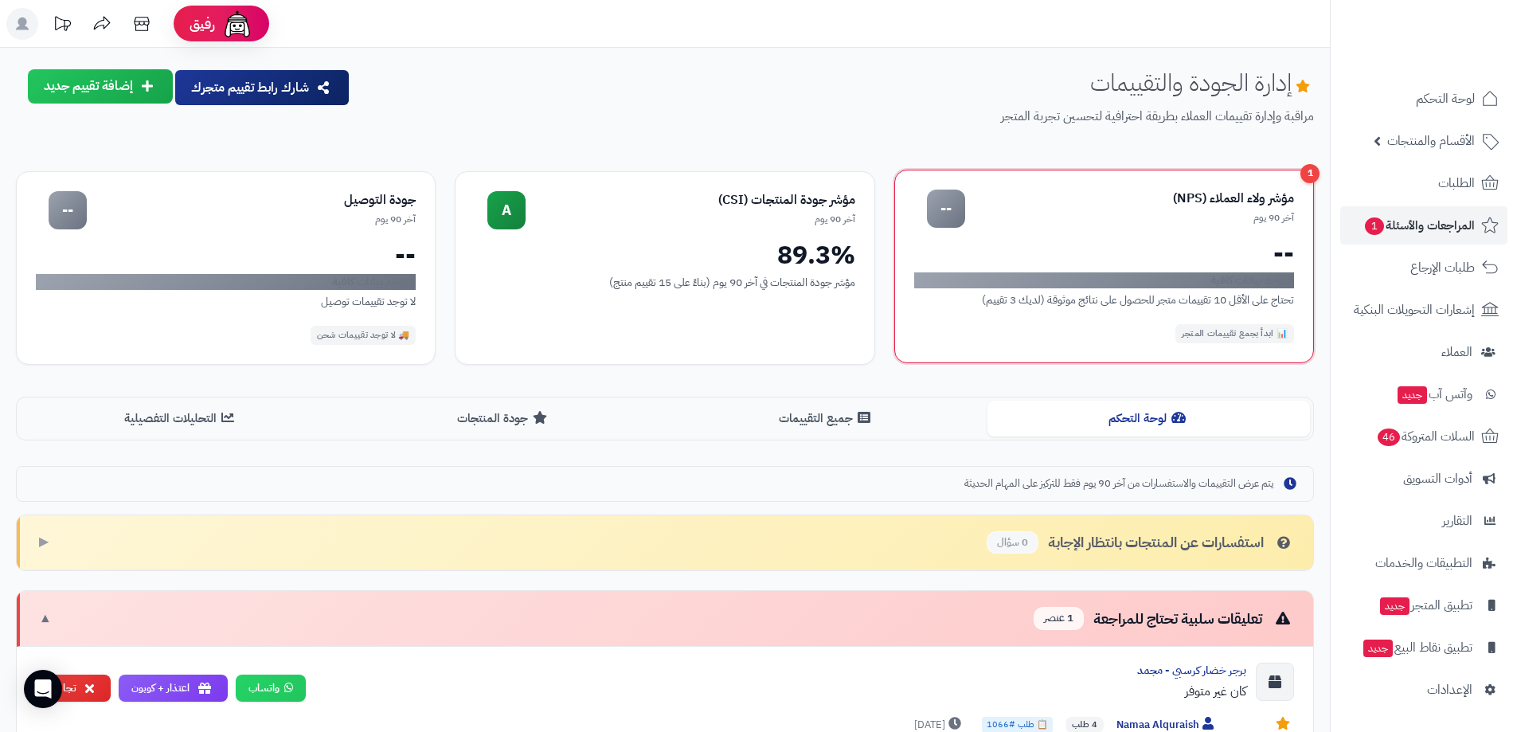
click at [1126, 218] on div "آخر 90 يوم" at bounding box center [1129, 218] width 329 height 14
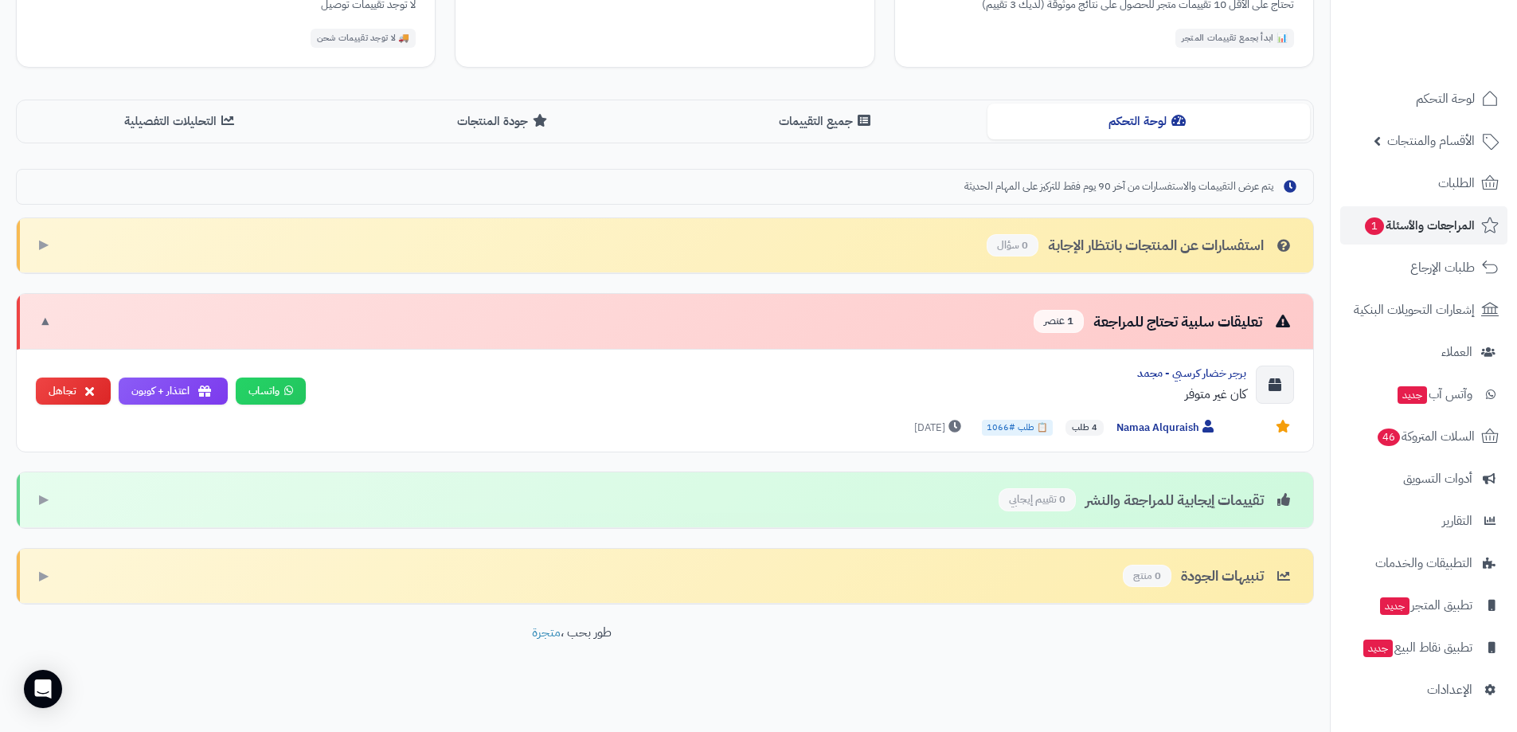
scroll to position [300, 0]
